Goal: Book appointment/travel/reservation

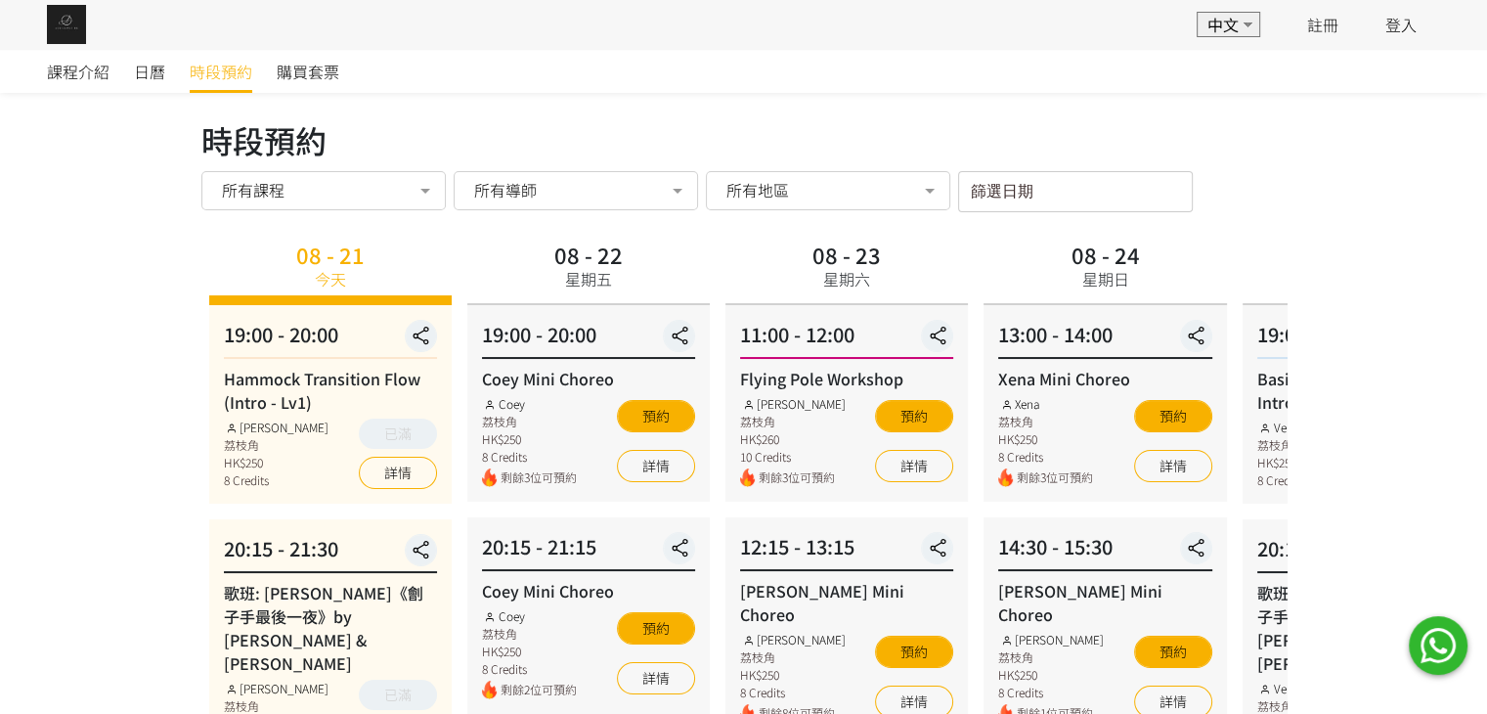
click at [998, 352] on div "13:00 - 14:00" at bounding box center [1104, 339] width 213 height 39
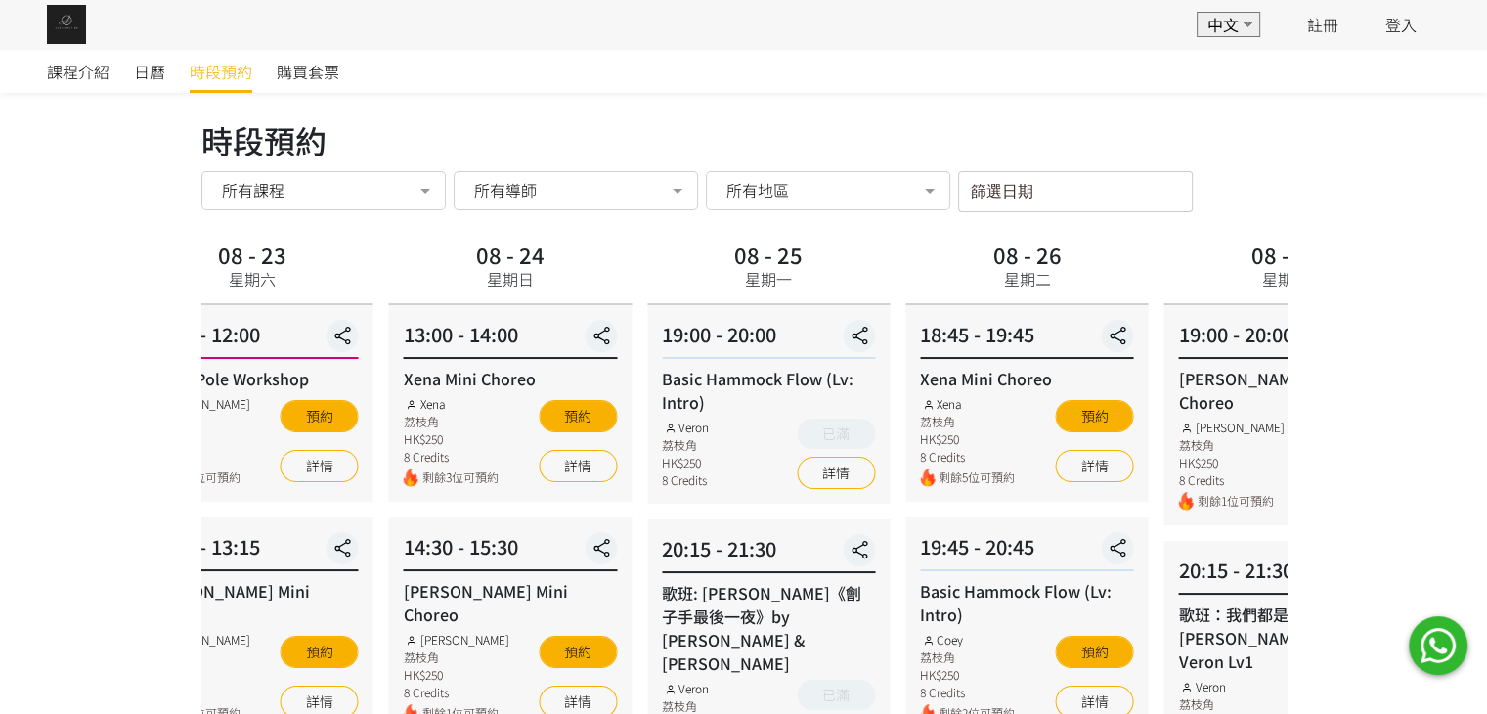
click at [905, 373] on div "18:45 - 19:45 Xena Mini Choreo Xena 荔枝角 HK$250 8 Credits 剩餘5位可預約 預約 詳情" at bounding box center [1026, 403] width 242 height 197
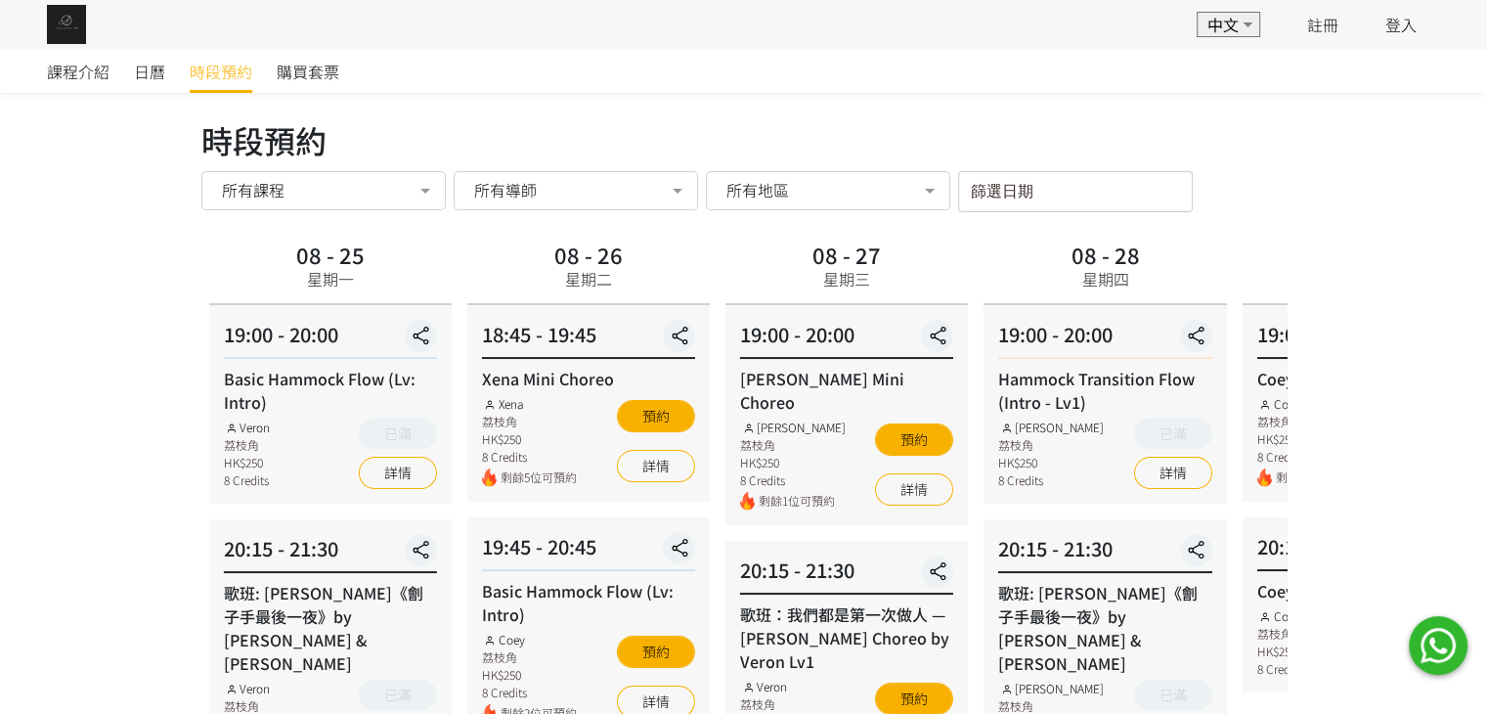
click at [984, 379] on div "19:00 - 20:00 Hammock Transition Flow (Intro - Lv1) [PERSON_NAME] 荔枝角 HK$250 8 …" at bounding box center [1105, 404] width 242 height 198
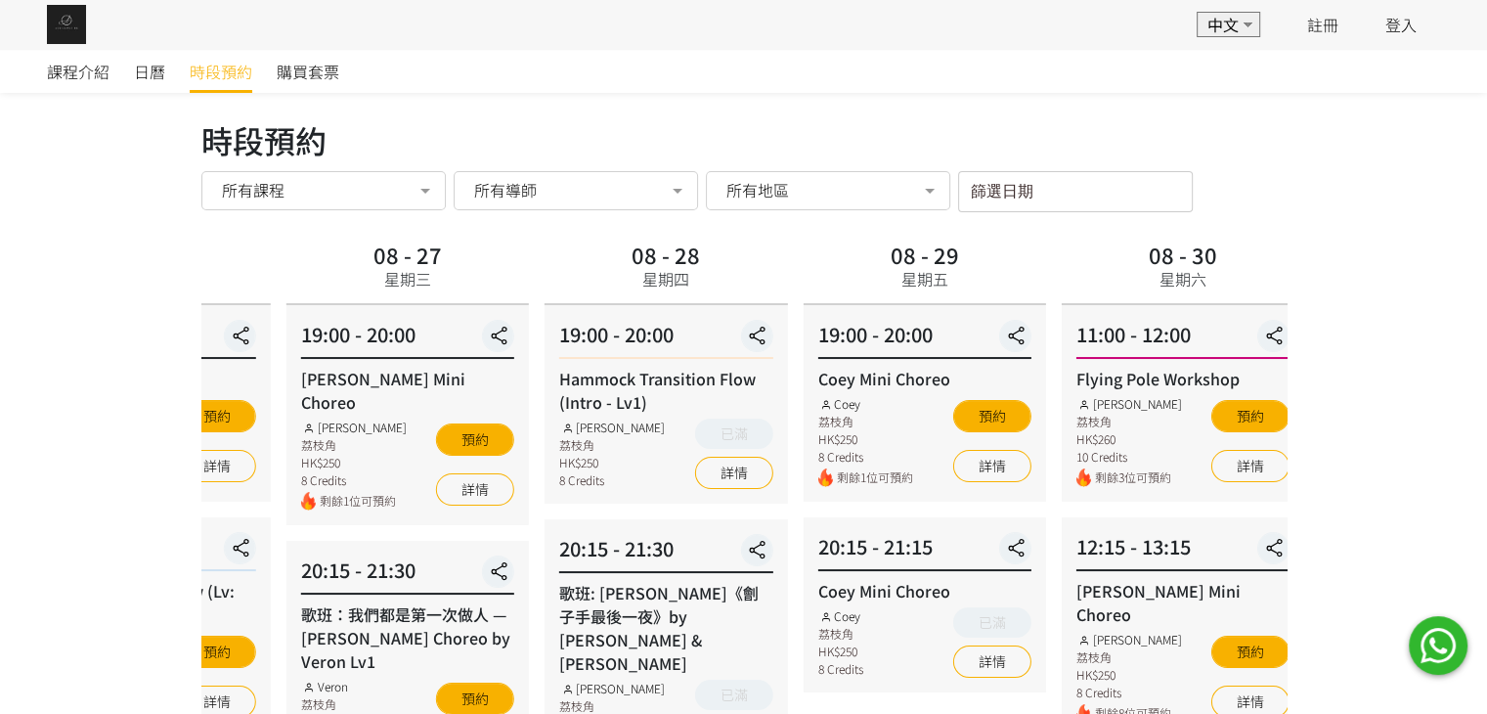
click at [653, 410] on div "Hammock Transition Flow (Intro - Lv1)" at bounding box center [665, 390] width 213 height 47
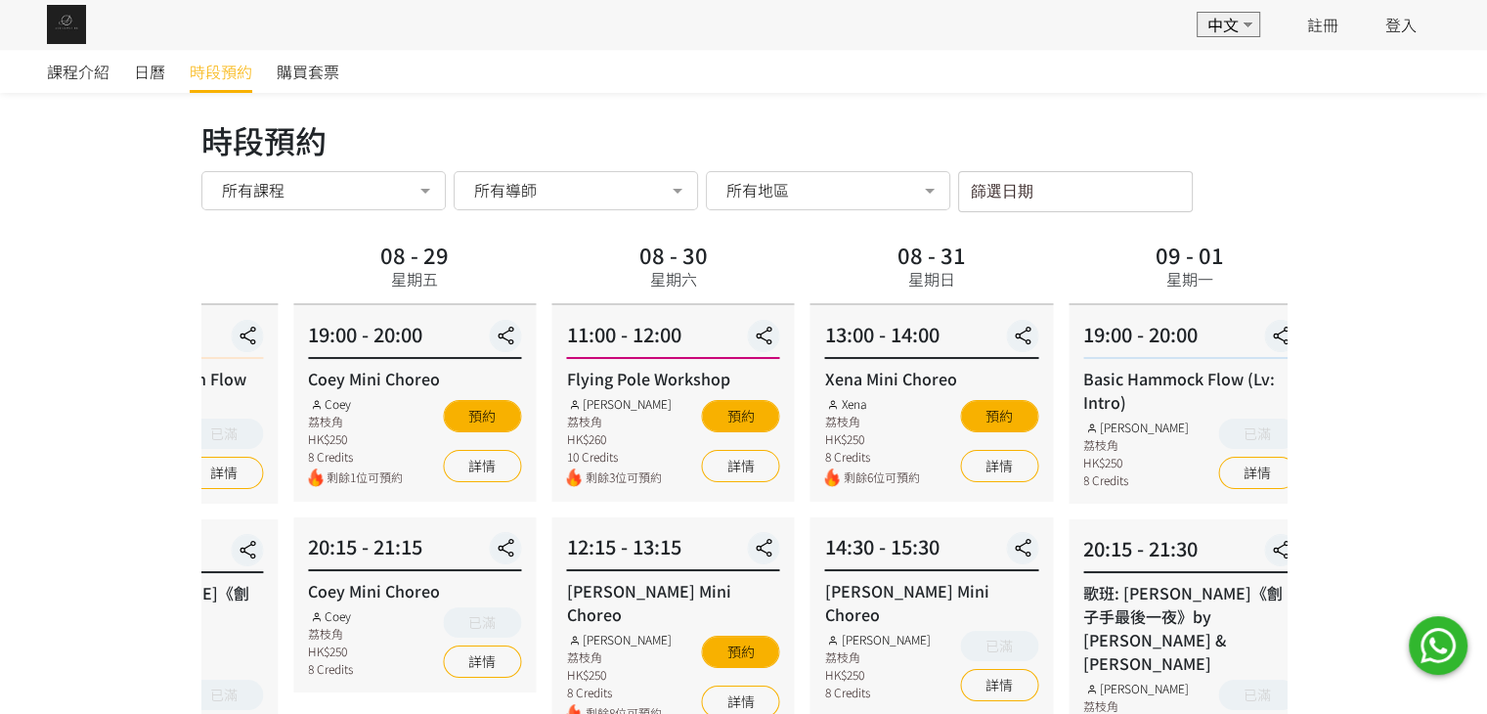
click at [868, 425] on div "Xena 荔枝角 HK$250 8 Credits" at bounding box center [872, 430] width 95 height 70
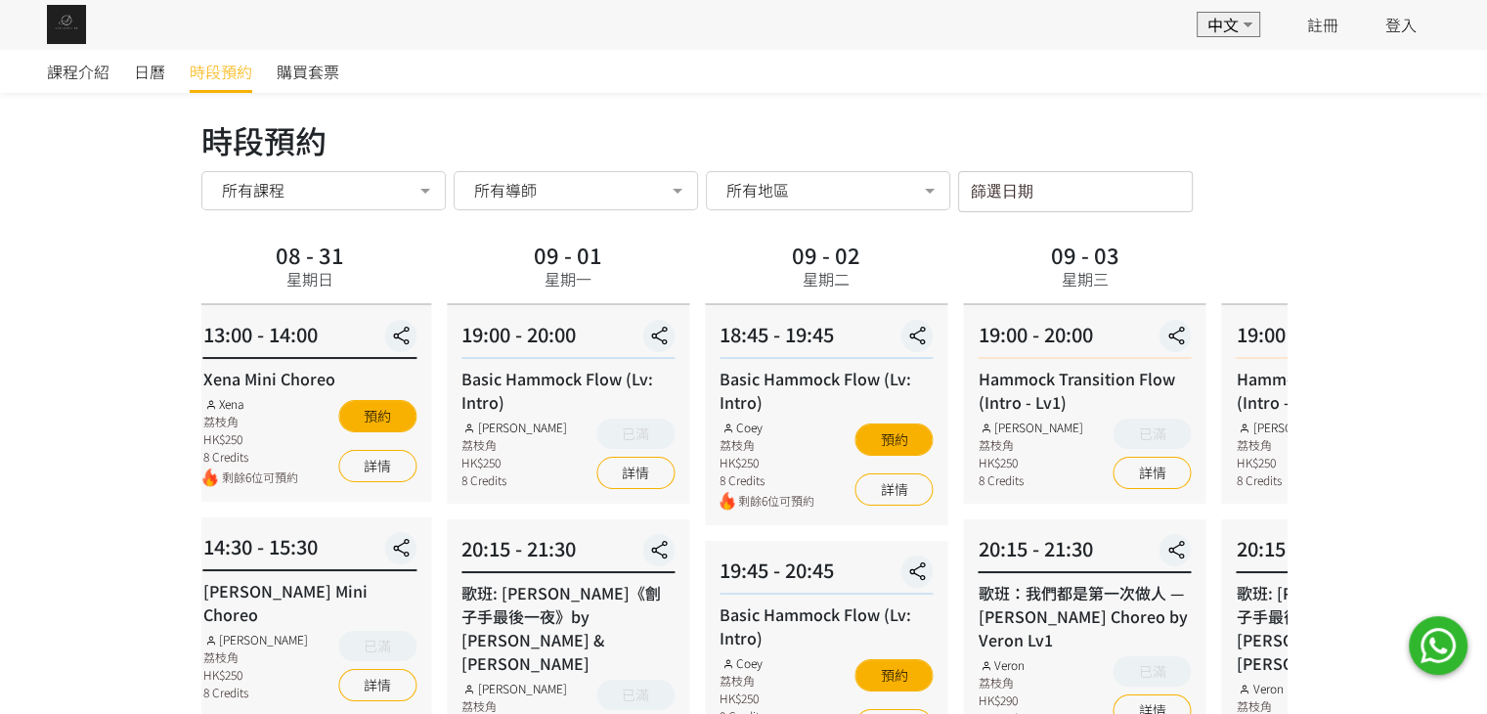
click at [963, 631] on div "20:15 - 21:30 歌班：我們都是第一次做人 — [PERSON_NAME] Choreo by Veron Lv1 Veron 荔枝角 HK$290…" at bounding box center [1084, 630] width 242 height 222
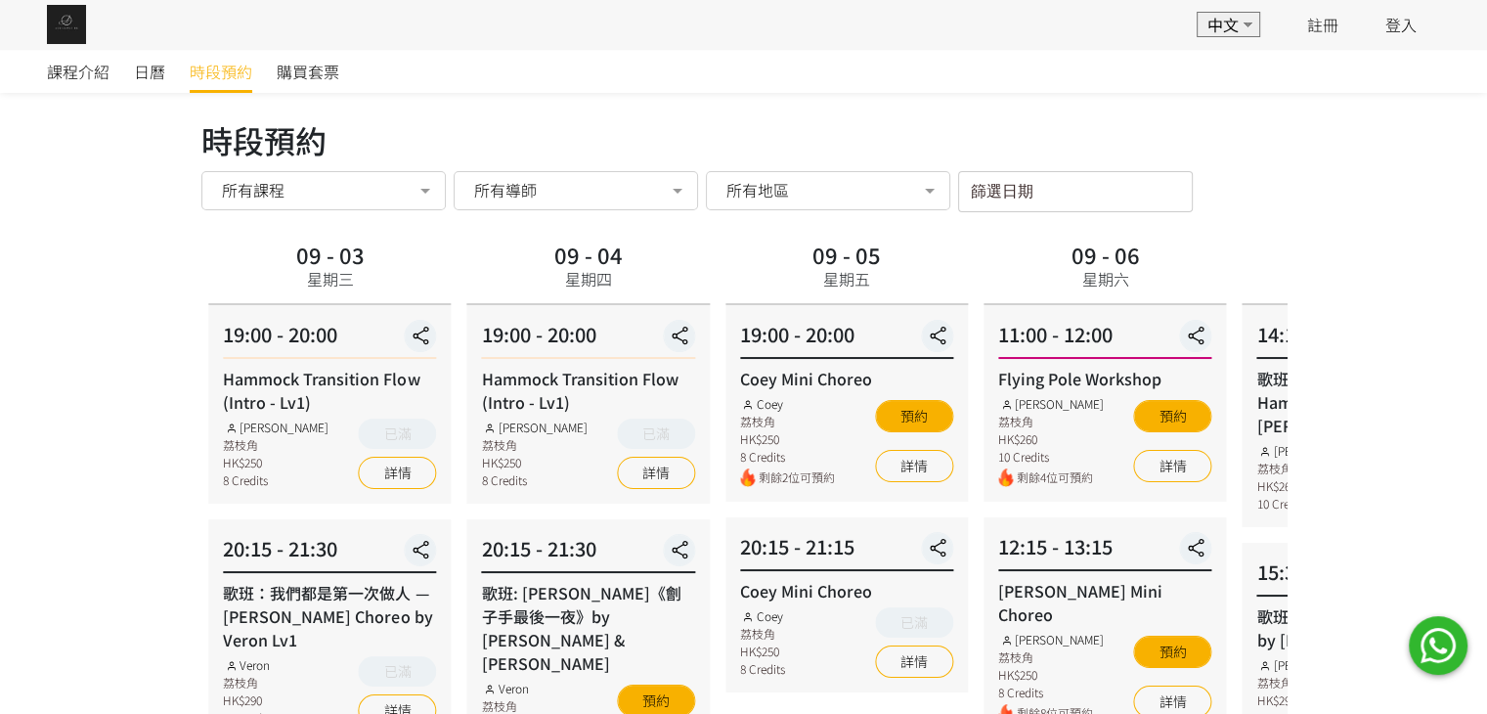
click at [984, 556] on div "12:15 - 13:15 [PERSON_NAME] Choreo [PERSON_NAME] 荔枝角 HK$250 8 Credits 剩餘8位可預約 預…" at bounding box center [1105, 627] width 242 height 220
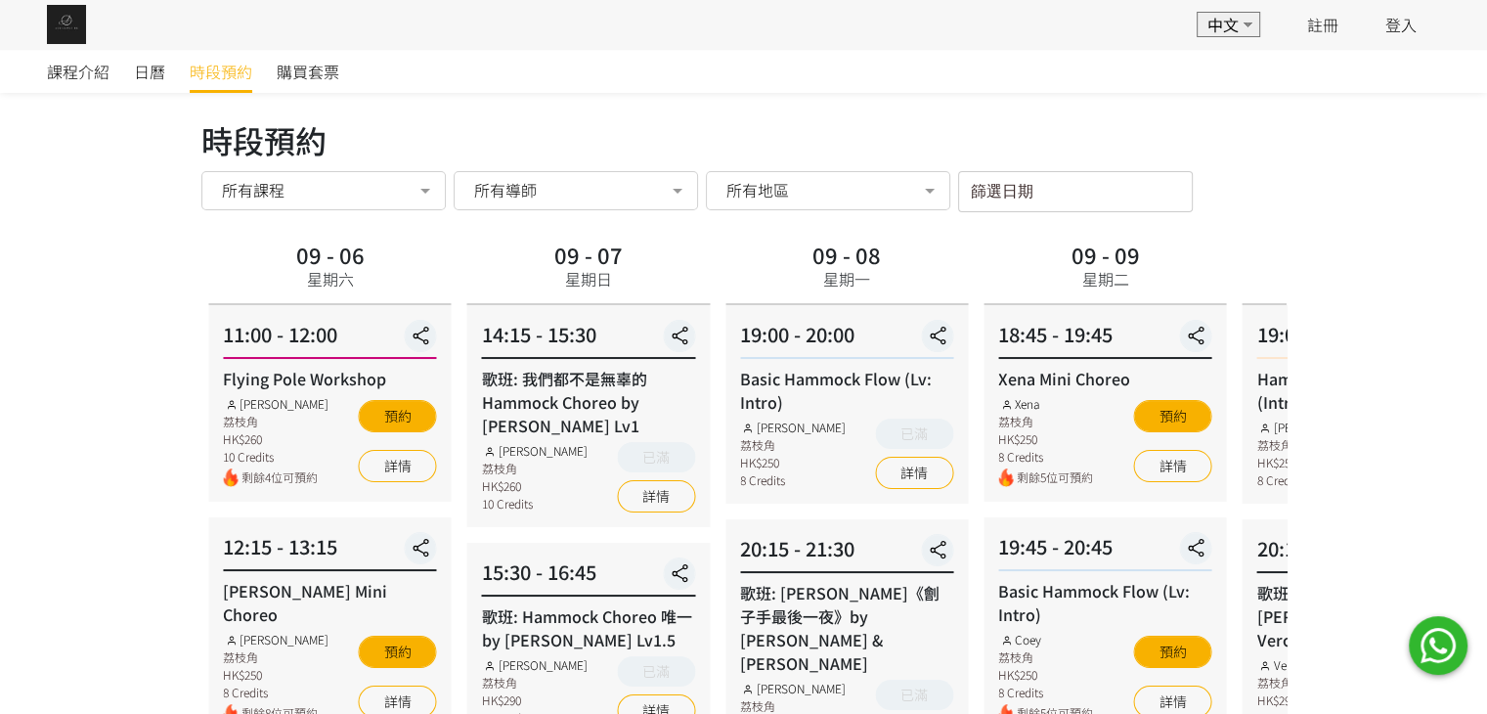
click at [998, 552] on div "19:45 - 20:45" at bounding box center [1104, 551] width 213 height 39
